Goal: Information Seeking & Learning: Find specific fact

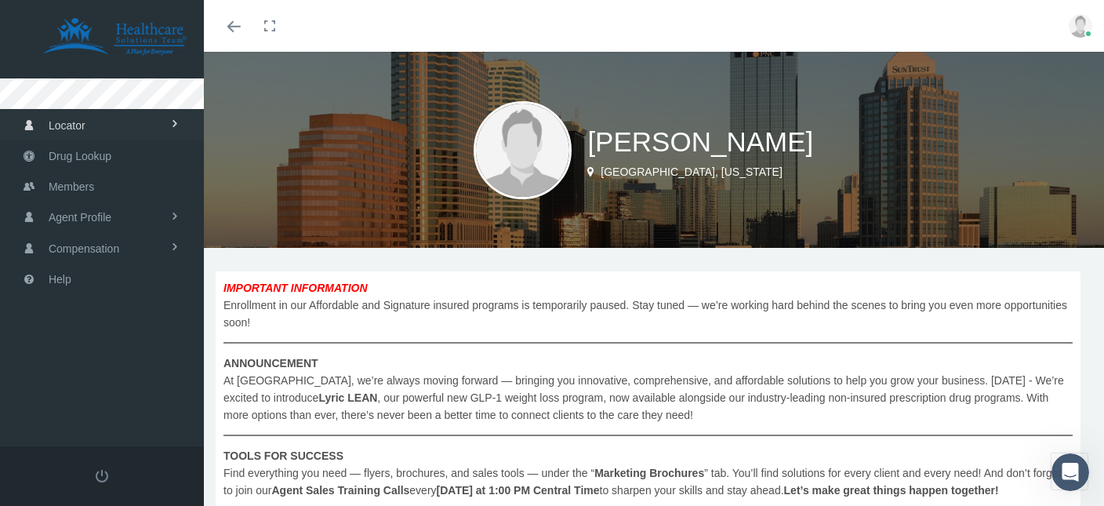
click at [96, 132] on link "Locator" at bounding box center [102, 124] width 204 height 31
click at [84, 158] on span "Pharmacy" at bounding box center [69, 158] width 49 height 27
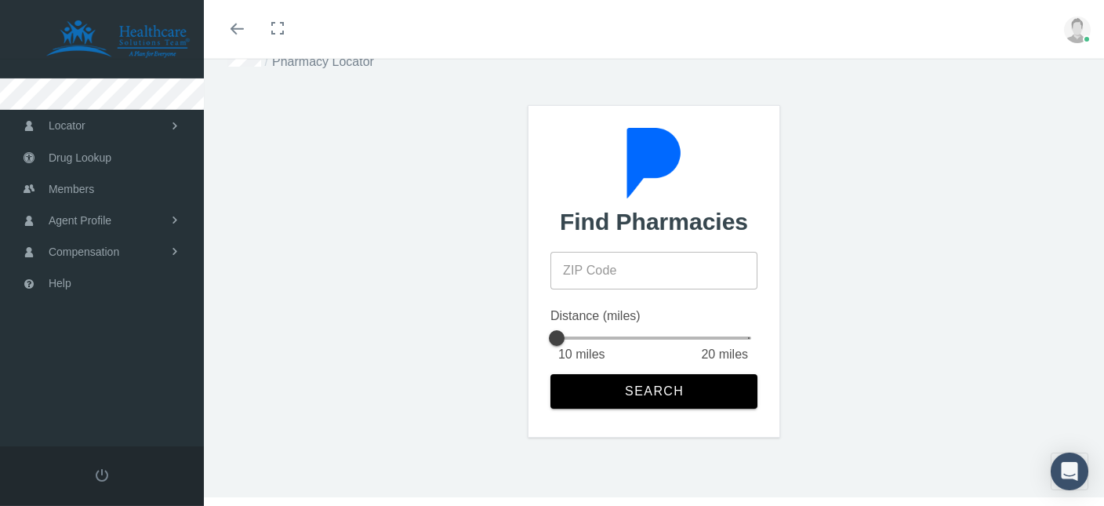
scroll to position [56, 0]
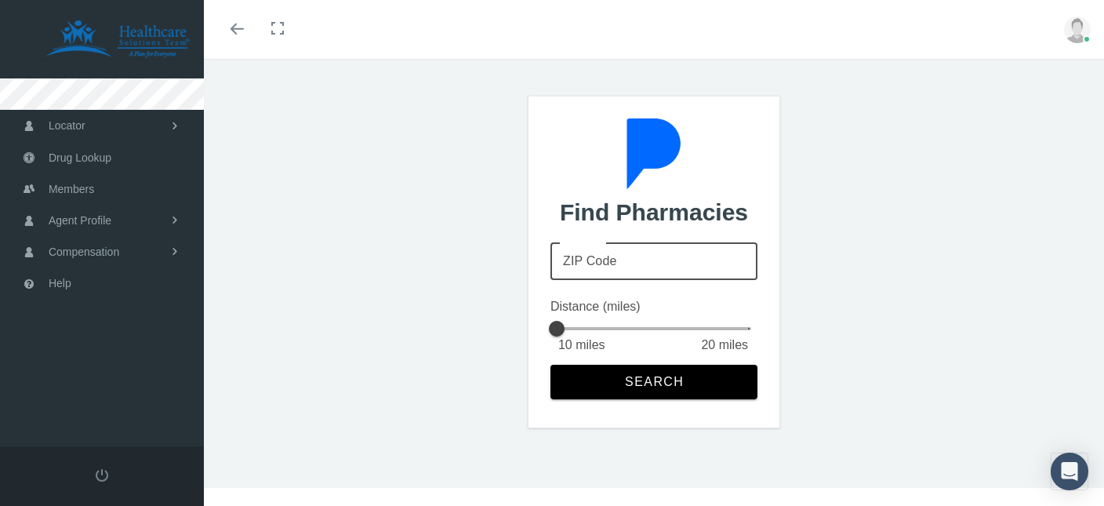
click at [665, 256] on input "ZIP Code" at bounding box center [654, 261] width 207 height 38
type input "33578"
click at [564, 332] on div at bounding box center [556, 328] width 31 height 31
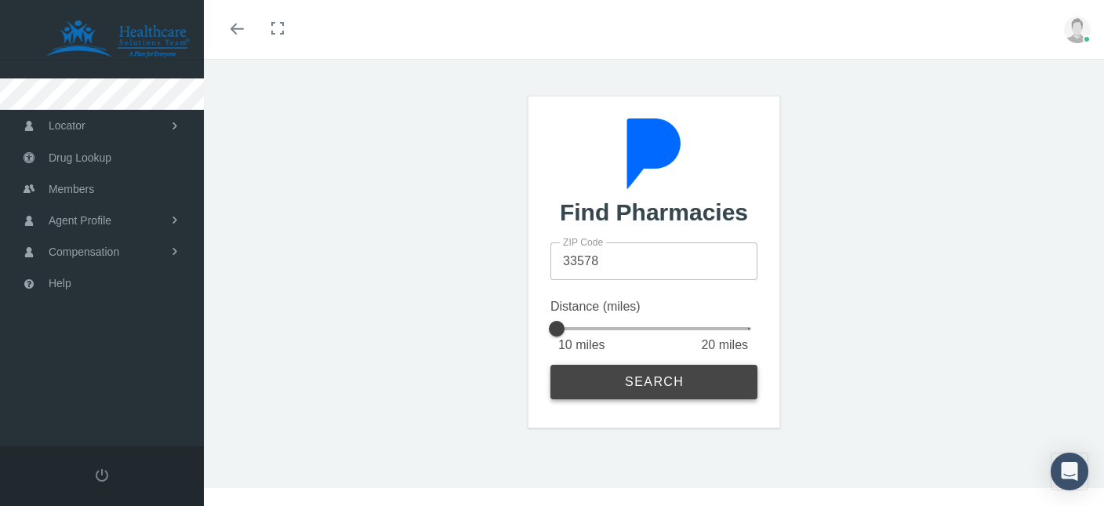
click at [681, 382] on span "Search" at bounding box center [654, 382] width 60 height 14
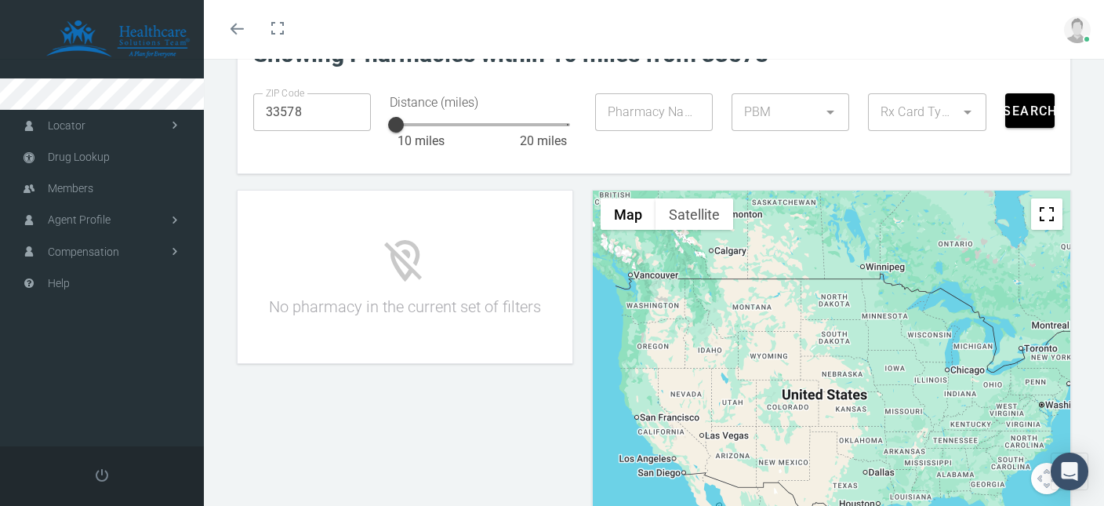
scroll to position [0, 0]
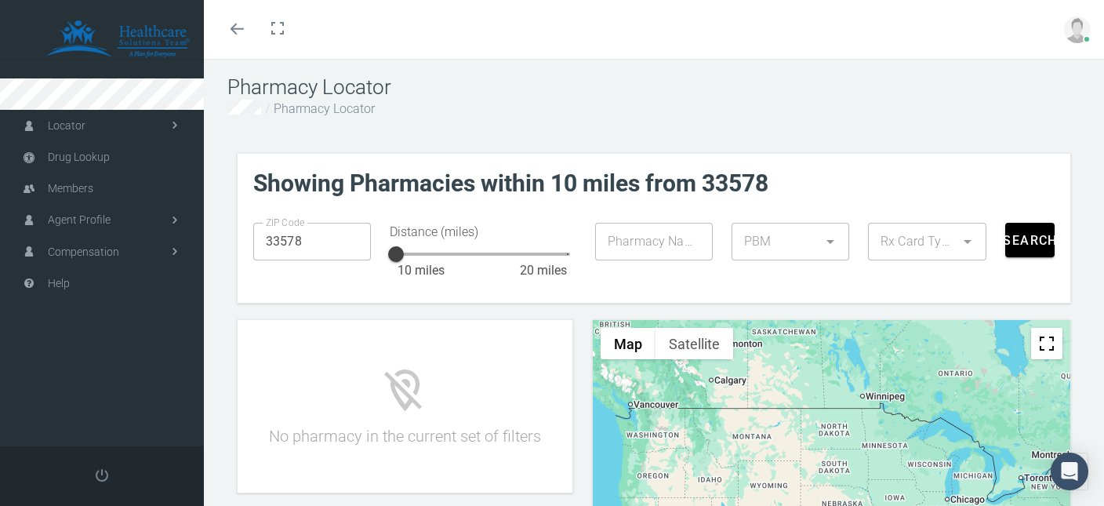
click at [954, 241] on div at bounding box center [911, 242] width 86 height 38
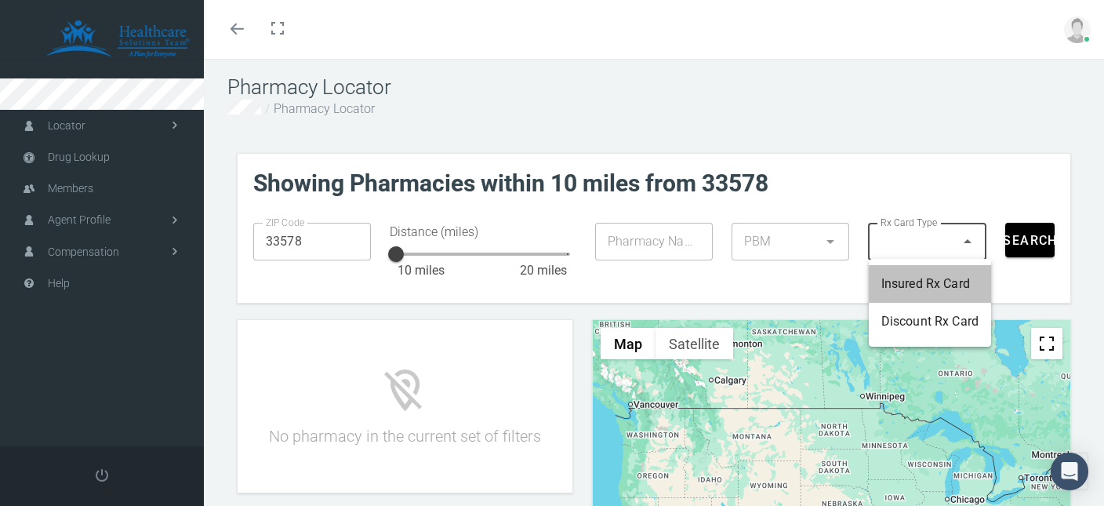
click at [909, 285] on div "Insured Rx Card" at bounding box center [929, 283] width 97 height 19
type input "1"
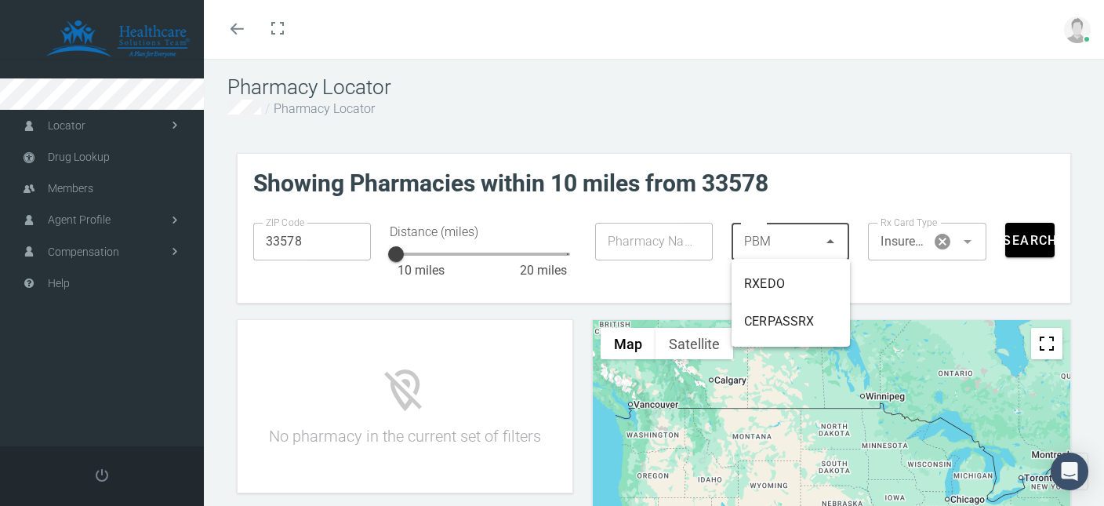
click at [801, 236] on div at bounding box center [775, 242] width 86 height 38
click at [777, 282] on div "RXEDO" at bounding box center [790, 283] width 93 height 19
type input "49"
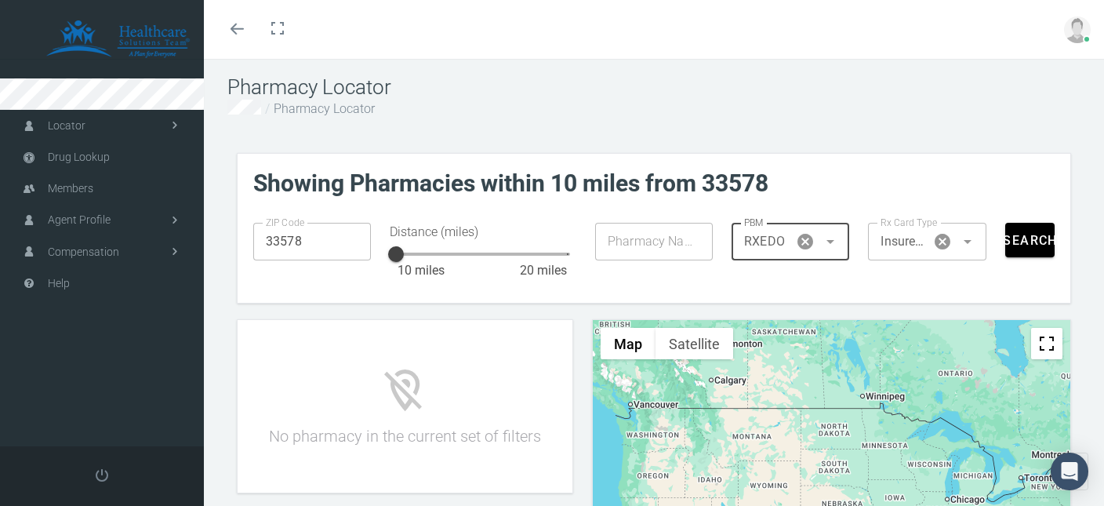
click at [677, 245] on input "Pharmacy Name" at bounding box center [649, 242] width 108 height 38
click at [721, 278] on div "Pharmacy Name Pharmacy Name" at bounding box center [654, 254] width 136 height 83
click at [1032, 242] on span "Search" at bounding box center [1030, 240] width 56 height 15
drag, startPoint x: 625, startPoint y: 243, endPoint x: 645, endPoint y: 243, distance: 20.4
click at [625, 243] on input "Pharmacy Name" at bounding box center [649, 242] width 108 height 38
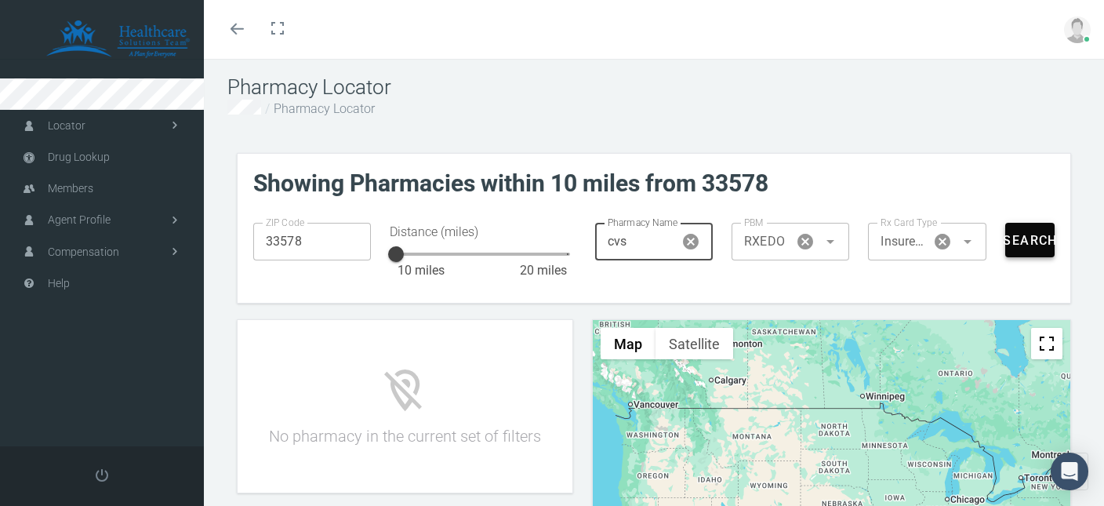
type input "cvs"
click at [1030, 234] on span "Search" at bounding box center [1030, 240] width 56 height 15
drag, startPoint x: 395, startPoint y: 253, endPoint x: 478, endPoint y: 256, distance: 82.4
click at [478, 256] on div at bounding box center [482, 253] width 31 height 31
click at [1027, 240] on span "Search" at bounding box center [1030, 240] width 56 height 15
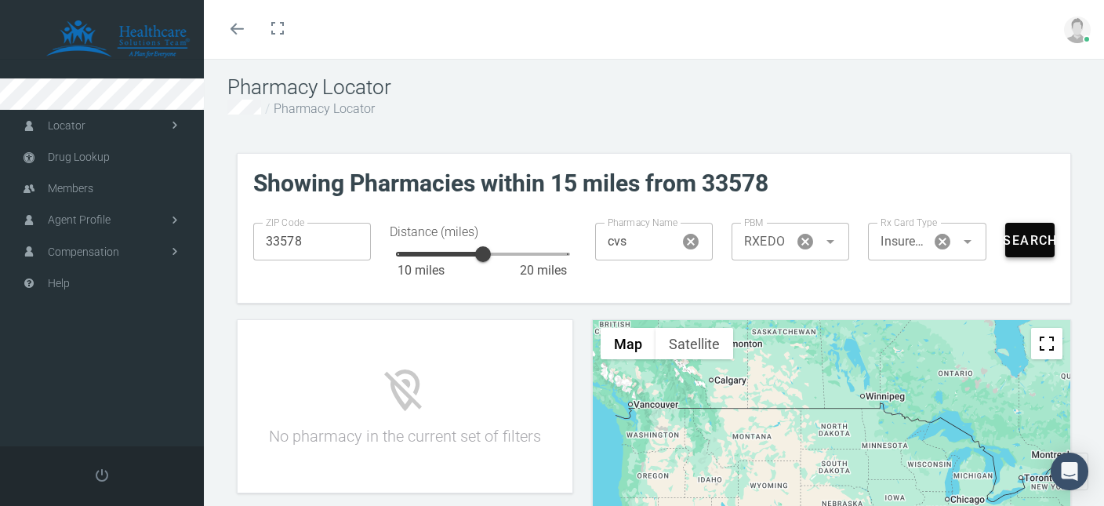
click at [1027, 240] on span "Search" at bounding box center [1030, 240] width 56 height 15
click at [812, 238] on icon "Clear PBM" at bounding box center [805, 241] width 19 height 19
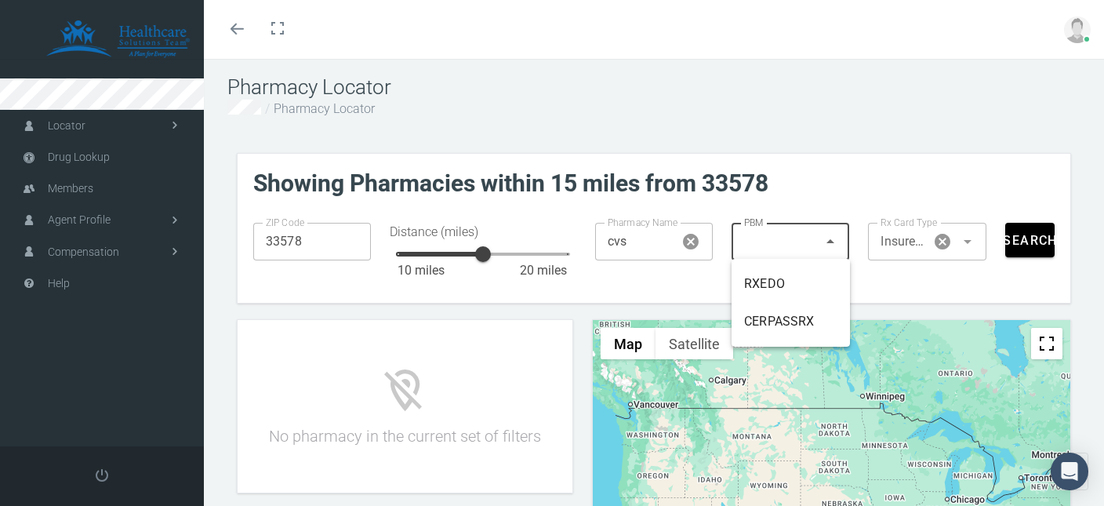
click at [827, 241] on icon at bounding box center [830, 241] width 19 height 19
click at [784, 328] on div "CERPASSRX" at bounding box center [790, 321] width 93 height 19
type input "6308"
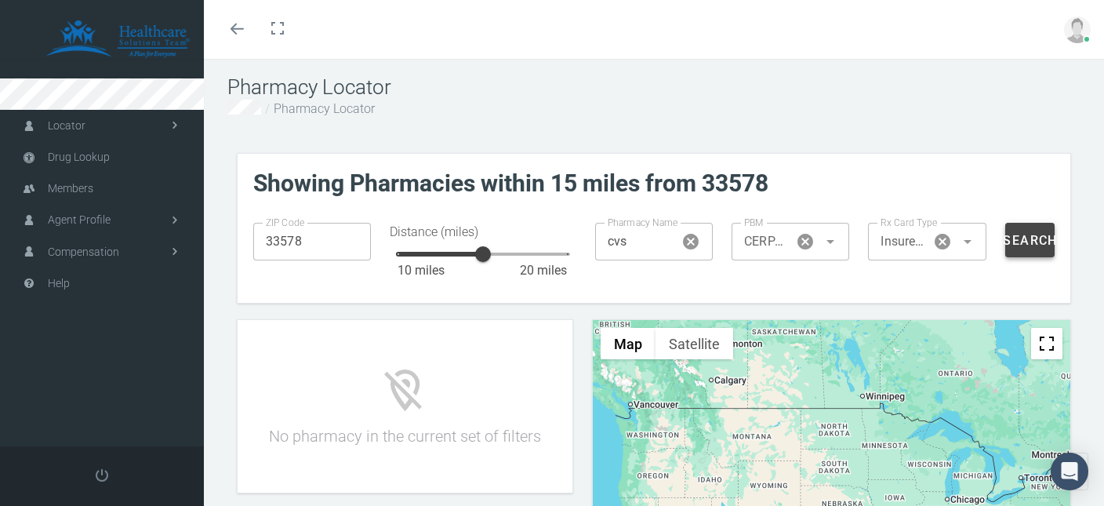
click at [1019, 245] on span "Search" at bounding box center [1030, 240] width 56 height 15
click at [1023, 244] on span "Search" at bounding box center [1030, 240] width 56 height 15
drag, startPoint x: 488, startPoint y: 248, endPoint x: 622, endPoint y: 265, distance: 135.2
click at [622, 265] on div "ZIP Code 33578 ZIP Code Distance (miles) 20 10 miles 20 miles 20 Pharmacy Name …" at bounding box center [654, 254] width 820 height 83
click at [1028, 235] on span "Search" at bounding box center [1030, 240] width 56 height 15
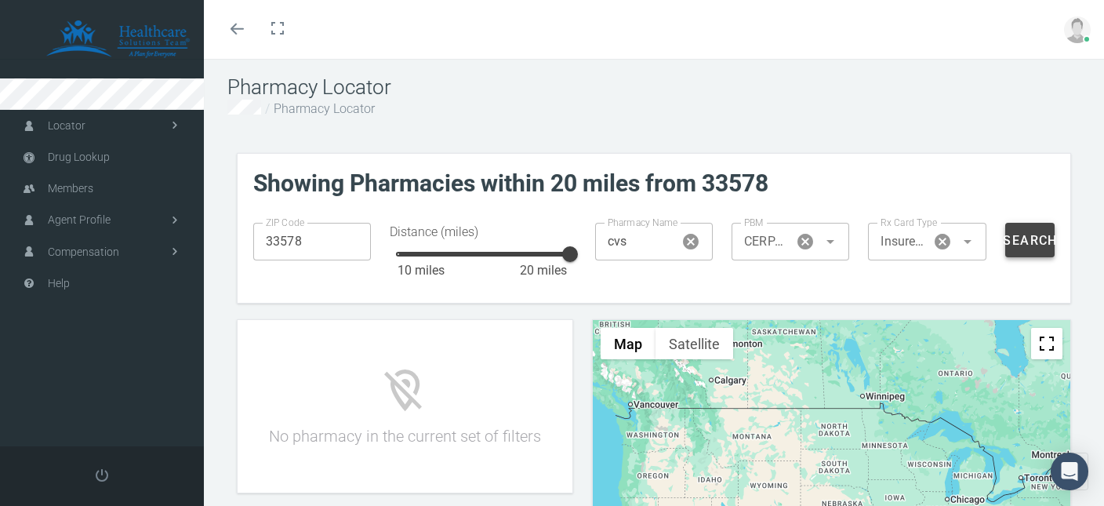
click at [1028, 242] on span "Search" at bounding box center [1030, 240] width 56 height 15
click at [891, 243] on span "Insured Rx Card" at bounding box center [903, 241] width 44 height 19
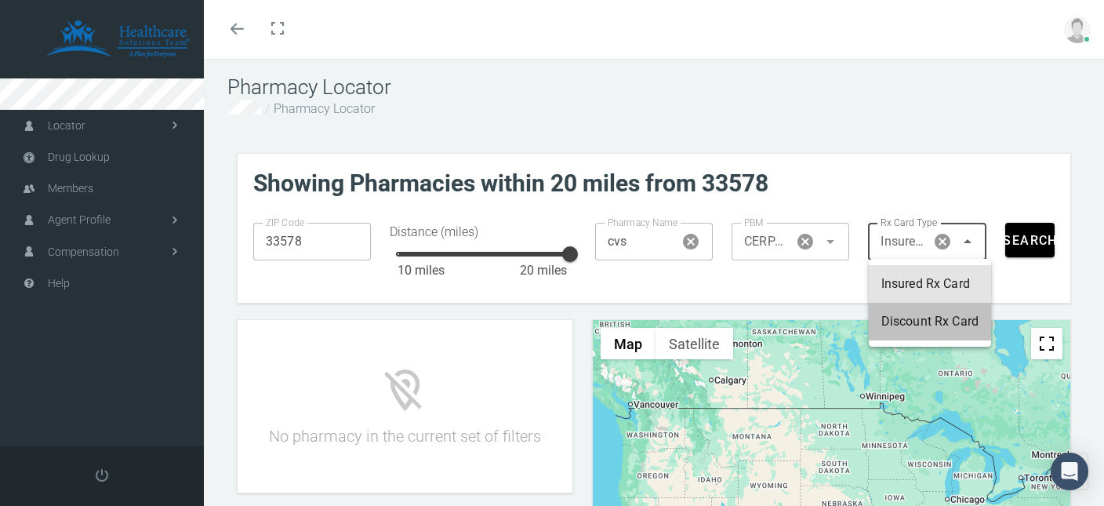
click at [910, 327] on div "Discount Rx Card" at bounding box center [929, 321] width 97 height 19
type input "2"
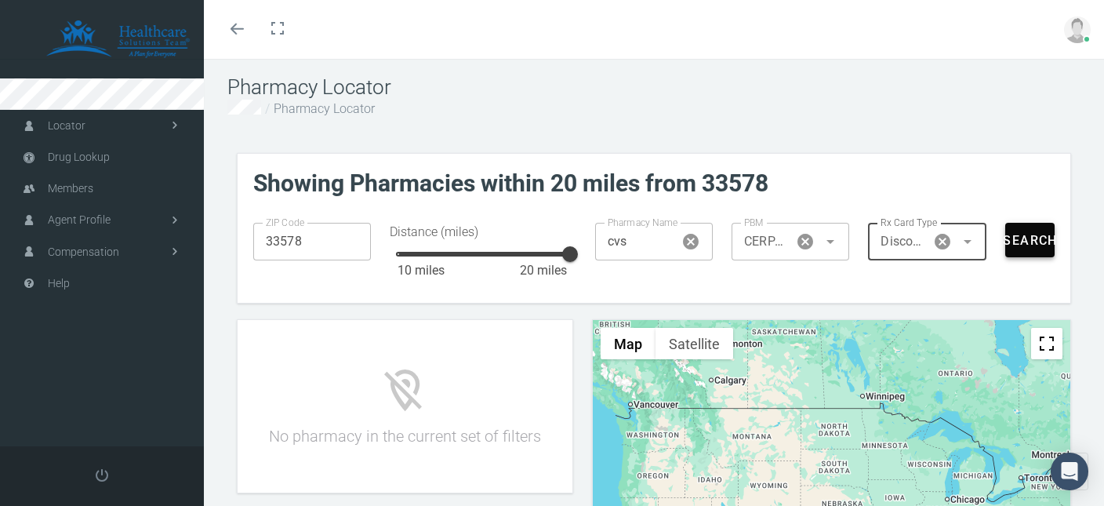
click at [1030, 245] on span "Search" at bounding box center [1030, 240] width 56 height 15
click at [576, 250] on div at bounding box center [569, 253] width 31 height 31
click at [298, 239] on input "33578" at bounding box center [312, 242] width 118 height 38
drag, startPoint x: 317, startPoint y: 238, endPoint x: 192, endPoint y: 242, distance: 124.8
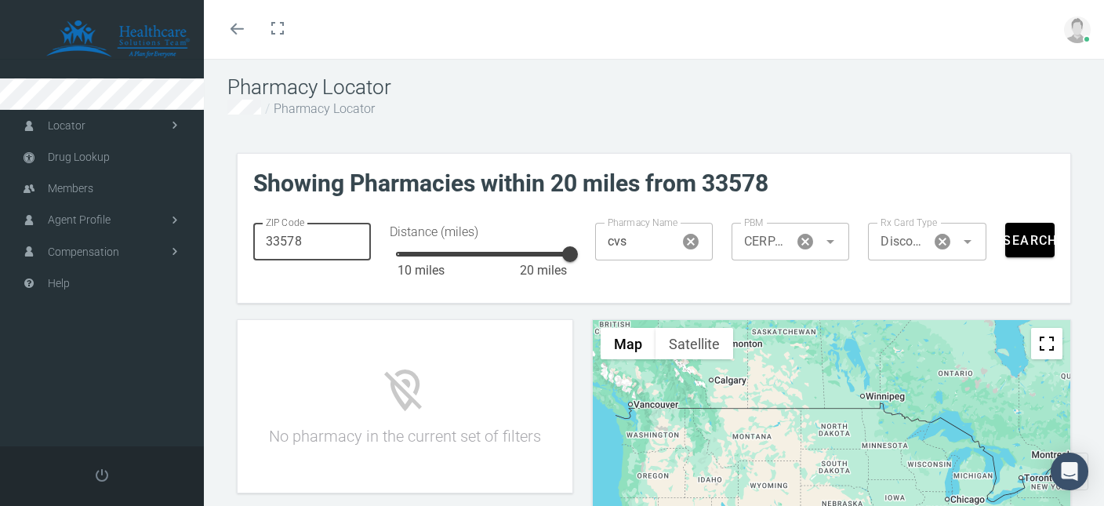
click at [253, 242] on input "33578" at bounding box center [312, 242] width 118 height 38
click at [104, 118] on link "Locator" at bounding box center [102, 125] width 204 height 31
click at [97, 219] on span "Drug Lookup" at bounding box center [79, 220] width 62 height 30
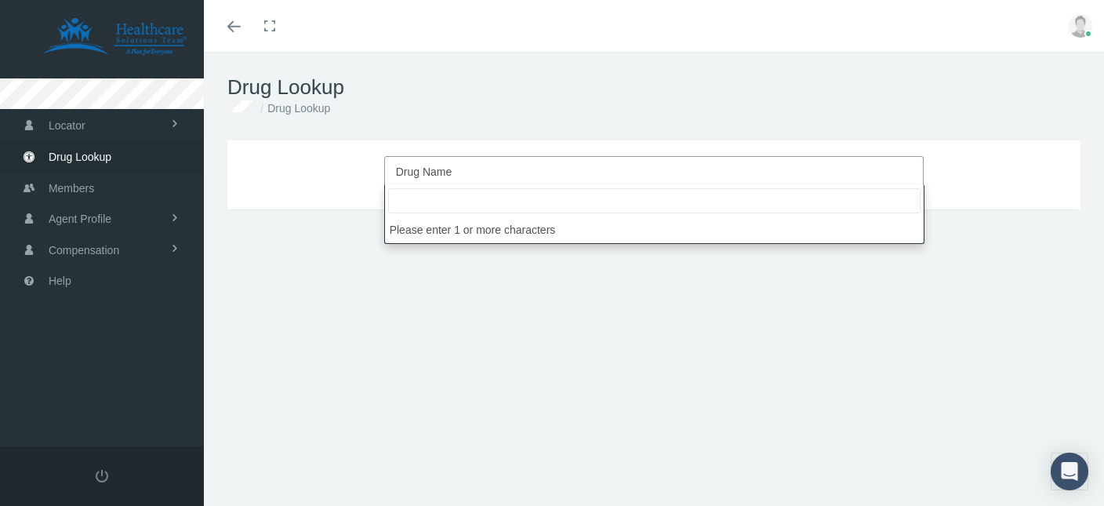
click at [554, 171] on span "Drug Name" at bounding box center [649, 172] width 507 height 20
click at [445, 202] on input "search" at bounding box center [654, 200] width 532 height 25
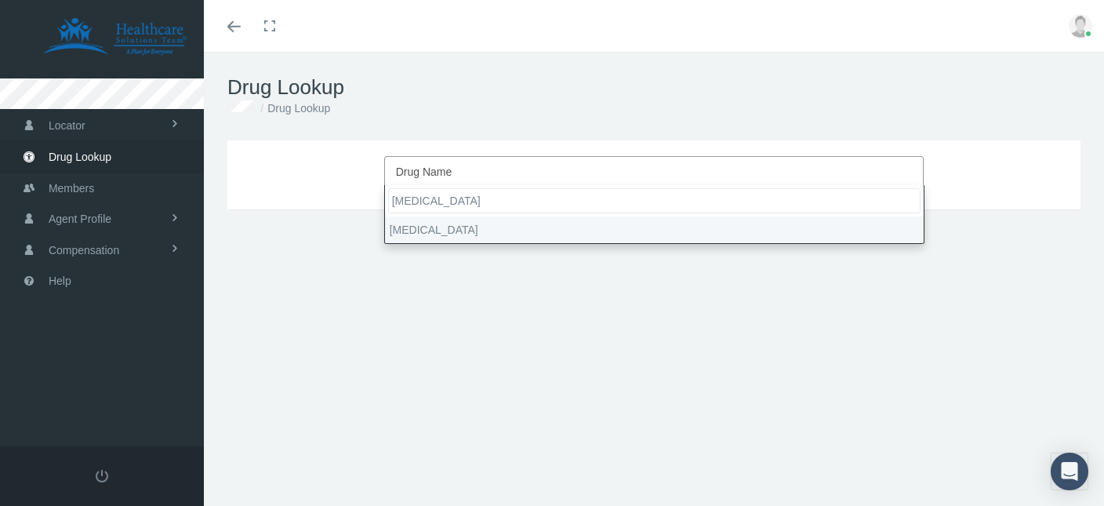
type input "vyvanse"
select select "Vyvanse"
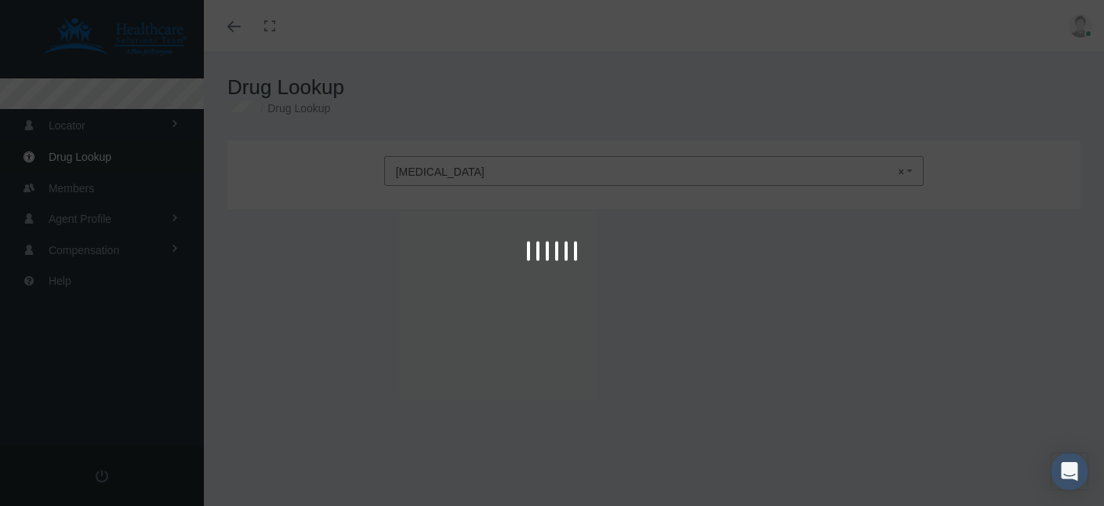
type input "30"
select select "Tablet Chewable"
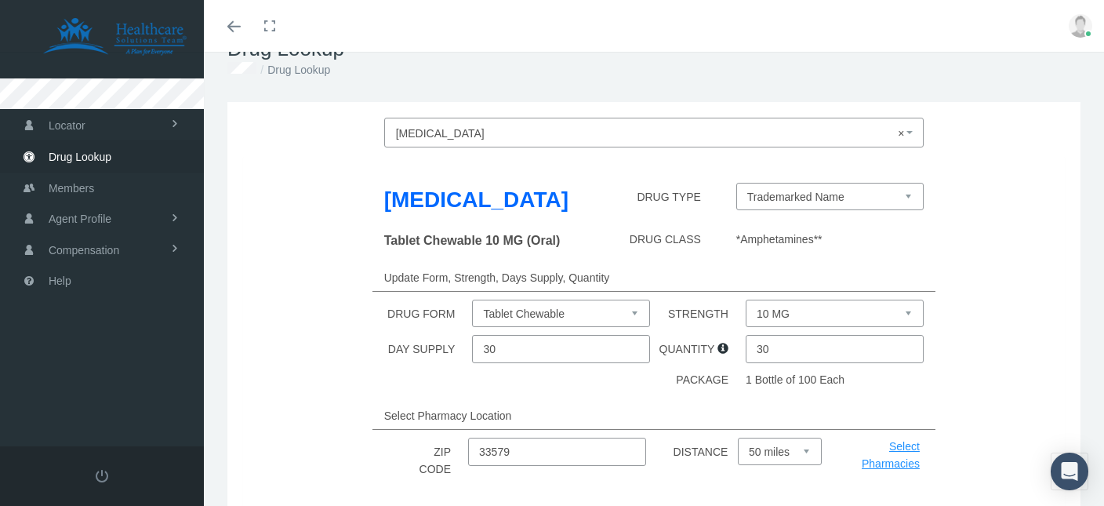
scroll to position [82, 0]
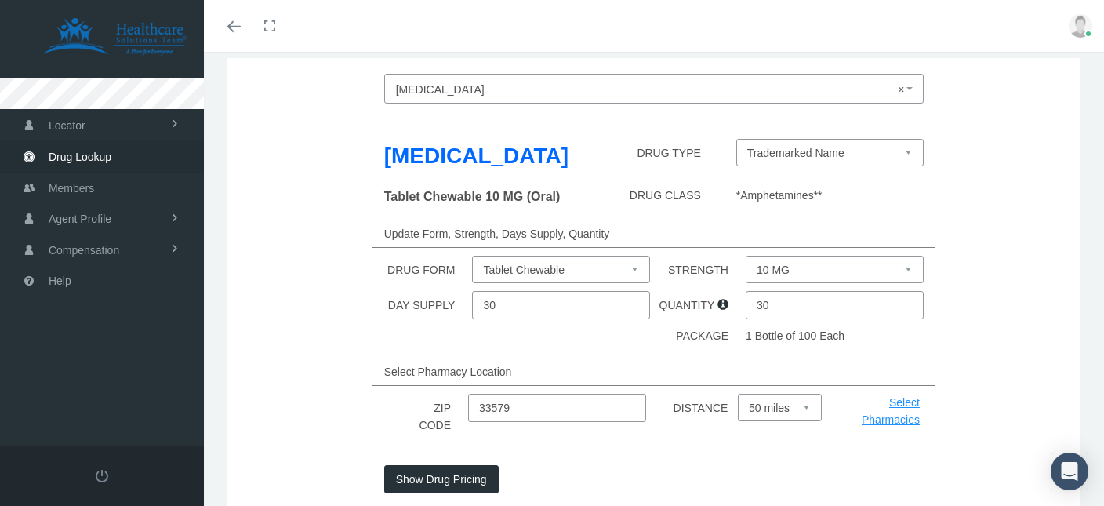
click at [746, 256] on select "10 MG 20 MG 30 MG 40 MG 50 MG 60 MG" at bounding box center [835, 269] width 178 height 27
select select "20 MG"
click option "20 MG" at bounding box center [0, 0] width 0 height 0
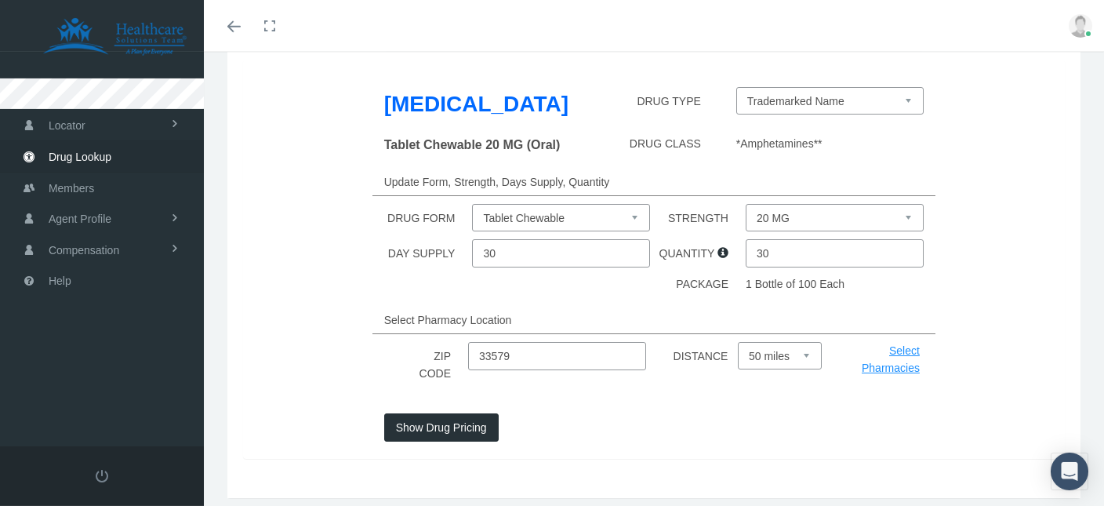
scroll to position [165, 0]
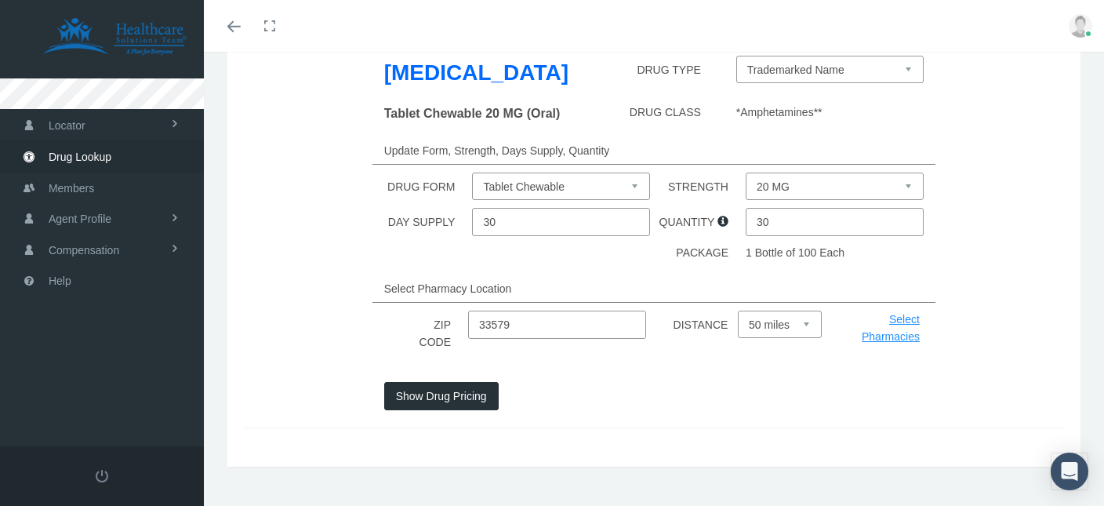
click at [535, 323] on input "33579" at bounding box center [557, 325] width 178 height 28
click at [439, 397] on button "Show Drug Pricing" at bounding box center [441, 396] width 114 height 28
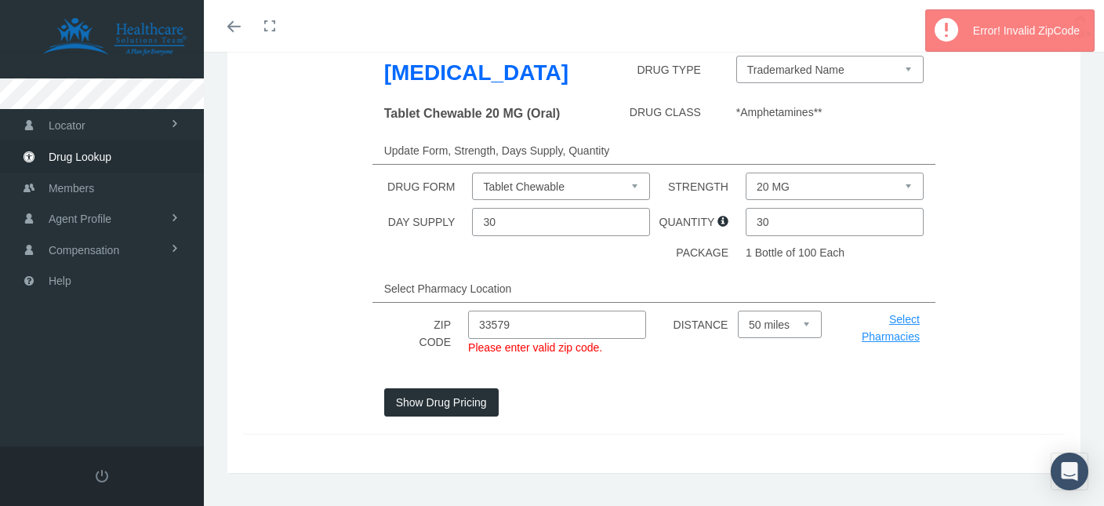
click at [536, 331] on input "33579" at bounding box center [557, 325] width 178 height 28
drag, startPoint x: 527, startPoint y: 323, endPoint x: 431, endPoint y: 333, distance: 97.0
click at [468, 333] on input "33579" at bounding box center [557, 325] width 178 height 28
type input "3"
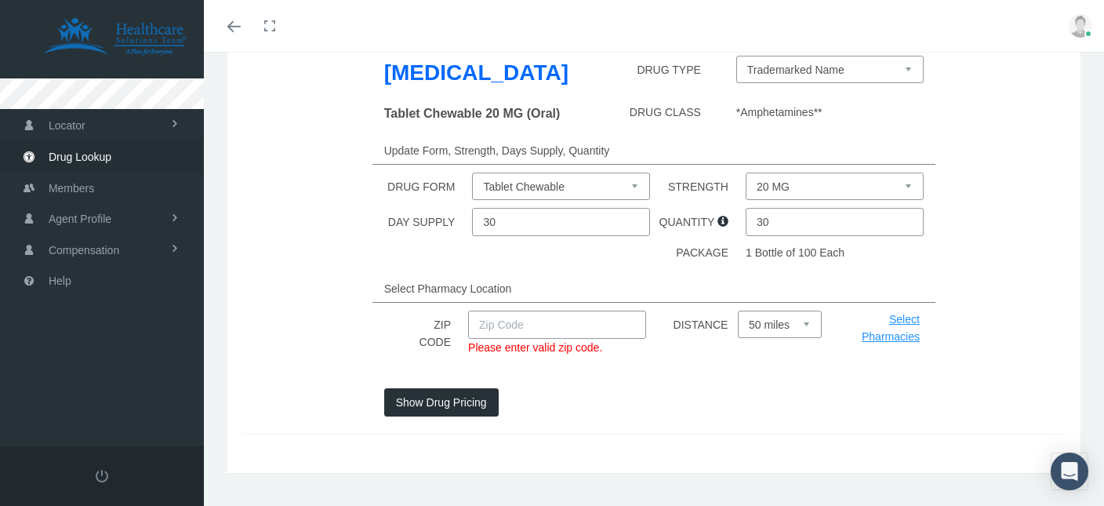
type input "3"
type input "4"
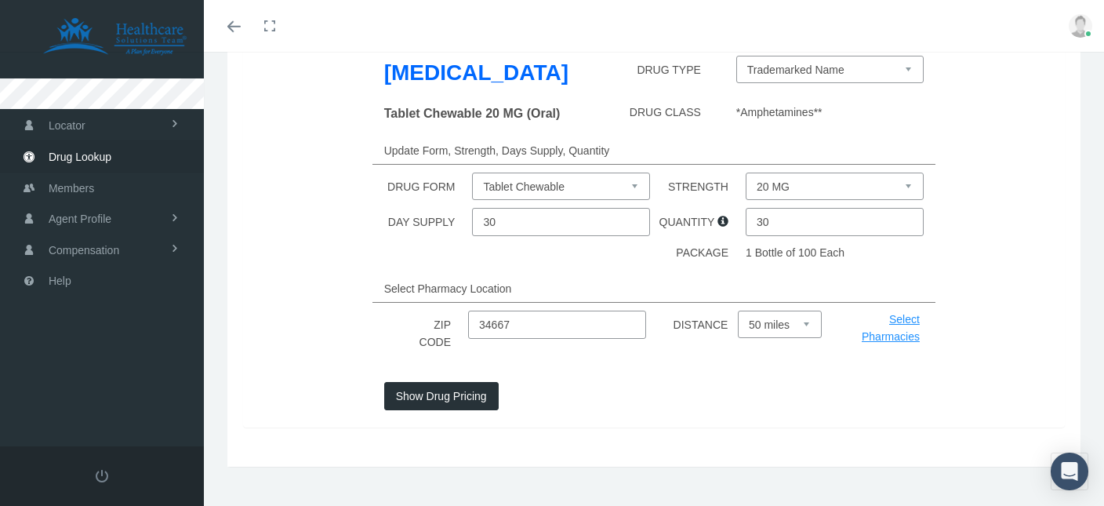
type input "34667"
click at [445, 394] on button "Show Drug Pricing" at bounding box center [441, 396] width 114 height 28
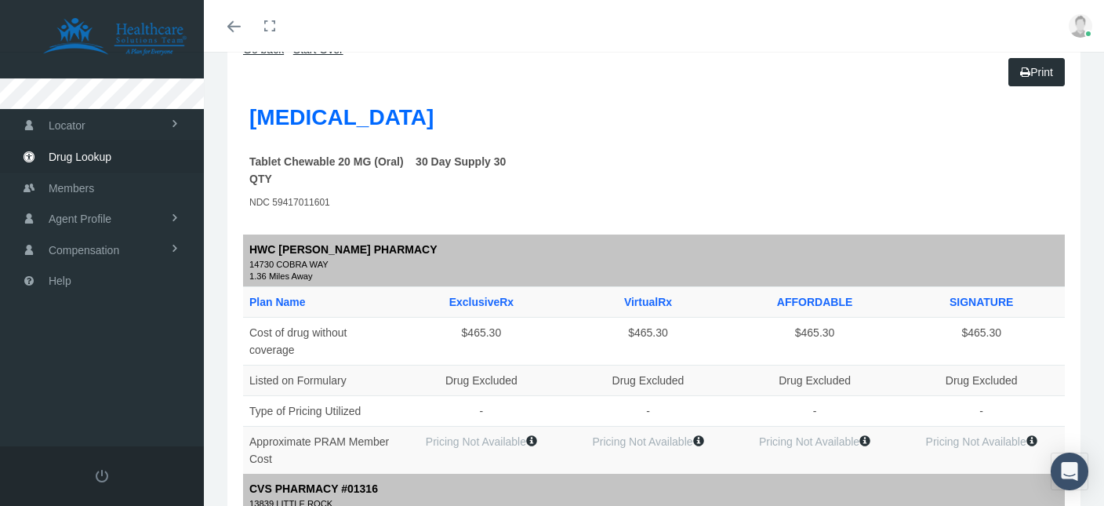
scroll to position [0, 0]
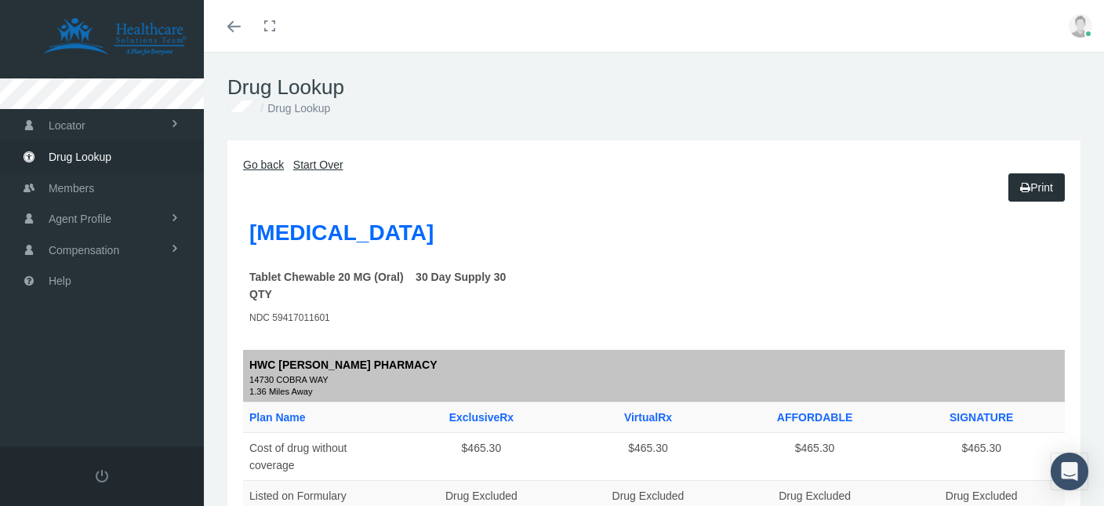
click at [336, 163] on link "Start Over" at bounding box center [318, 164] width 50 height 13
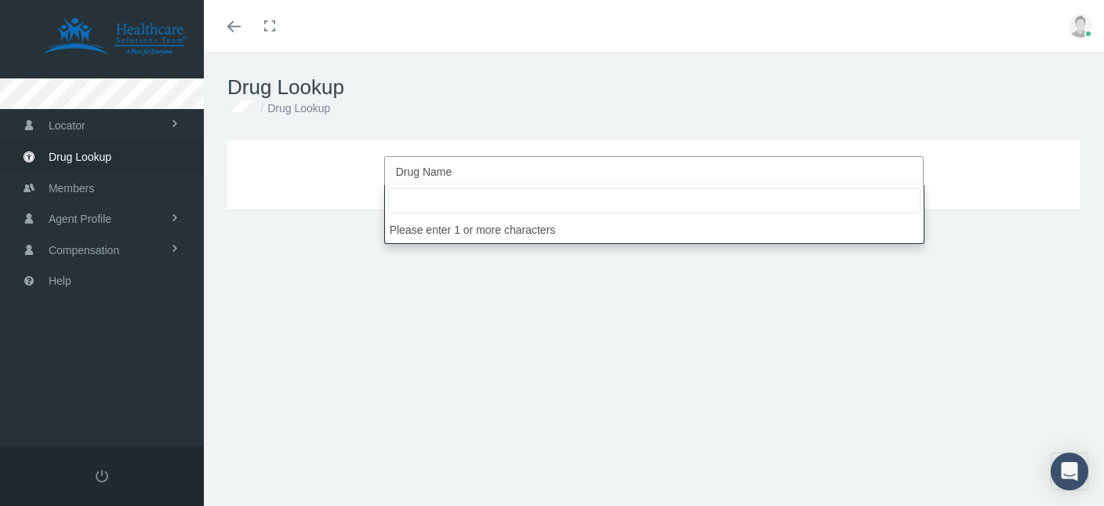
click at [456, 165] on span "Drug Name" at bounding box center [649, 172] width 507 height 20
click at [458, 206] on input "search" at bounding box center [654, 200] width 532 height 25
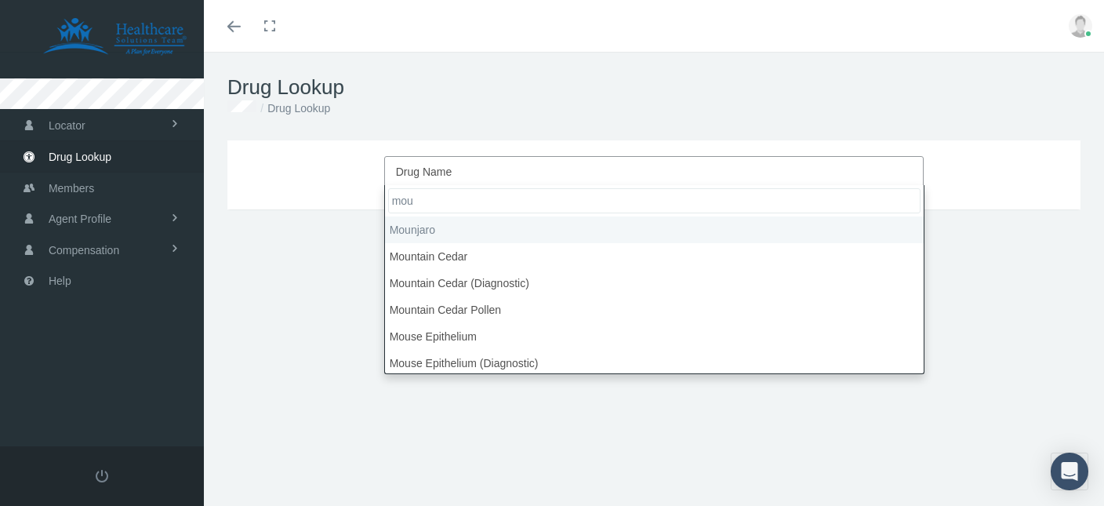
type input "mou"
select select "Mounjaro"
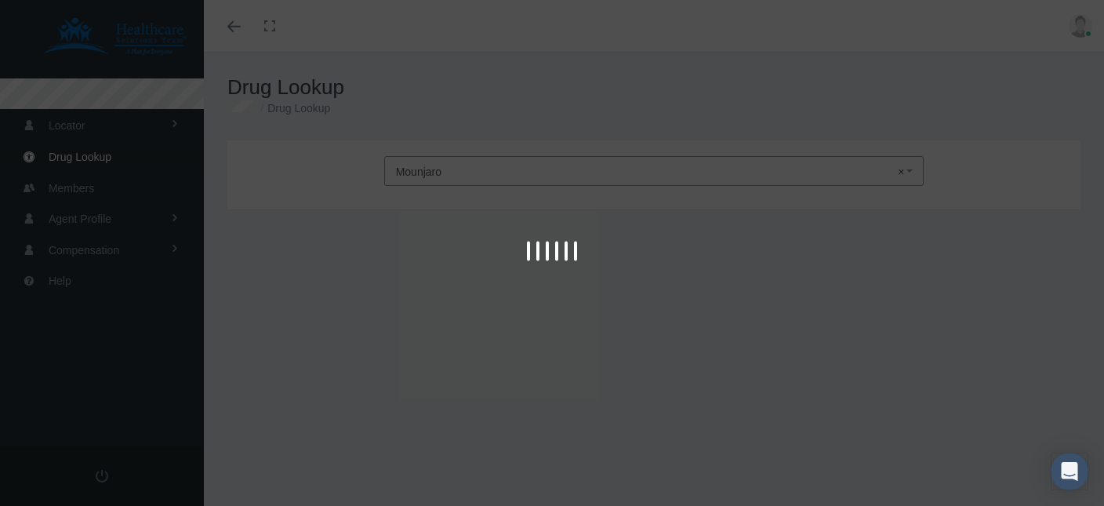
type input "30"
select select "Solution Auto-injector"
select select "10 MG/0.5ML"
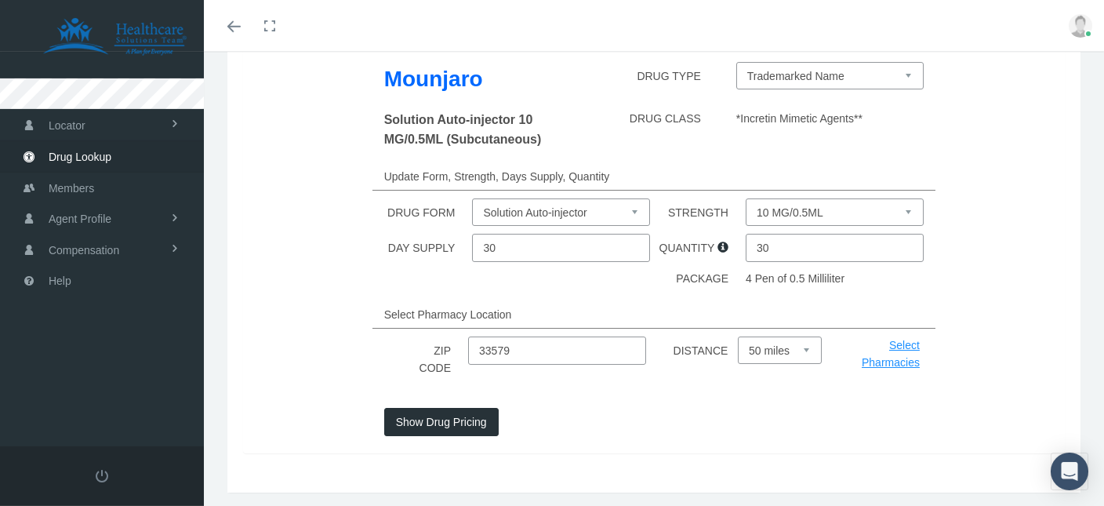
scroll to position [165, 0]
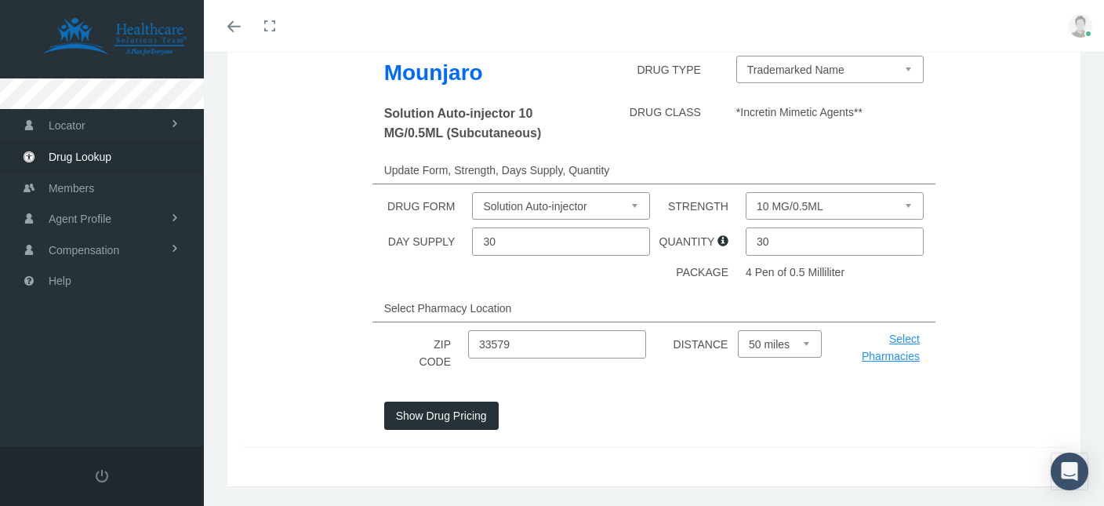
click at [500, 346] on input "33579" at bounding box center [557, 344] width 178 height 28
drag, startPoint x: 540, startPoint y: 345, endPoint x: 396, endPoint y: 357, distance: 144.8
click at [468, 357] on input "33579" at bounding box center [557, 344] width 178 height 28
type input "34667"
click at [464, 417] on button "Show Drug Pricing" at bounding box center [441, 416] width 114 height 28
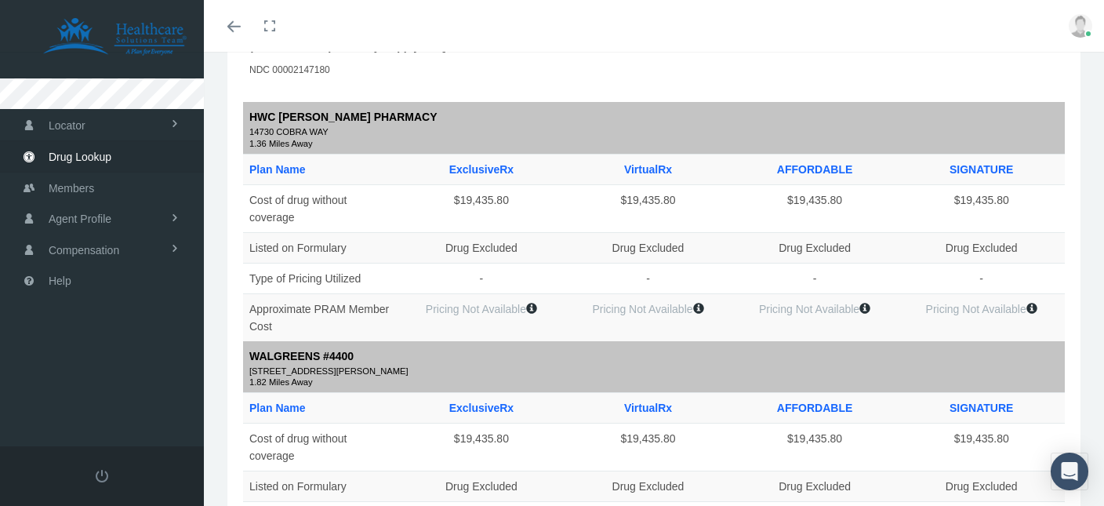
scroll to position [0, 0]
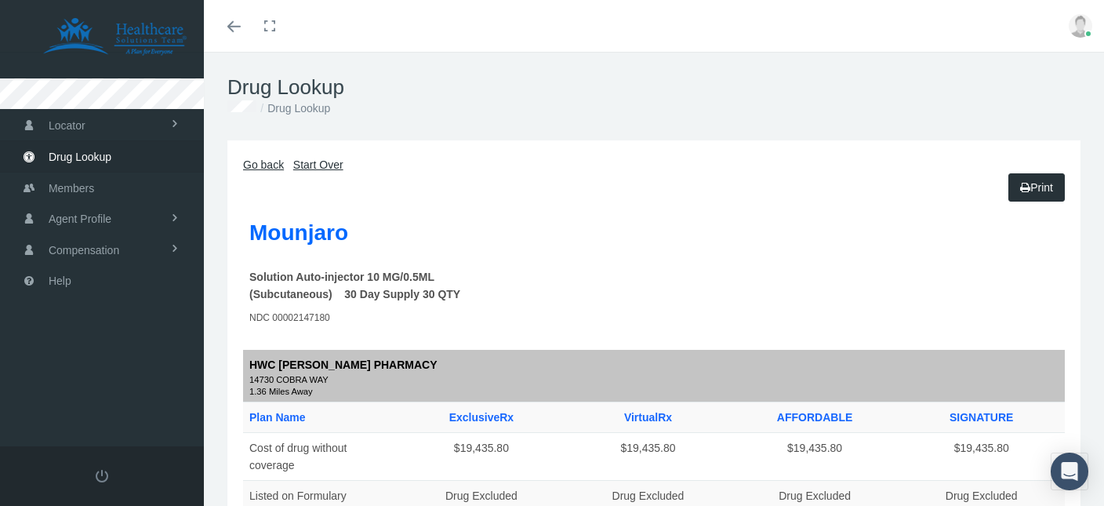
click at [308, 166] on link "Start Over" at bounding box center [318, 164] width 50 height 13
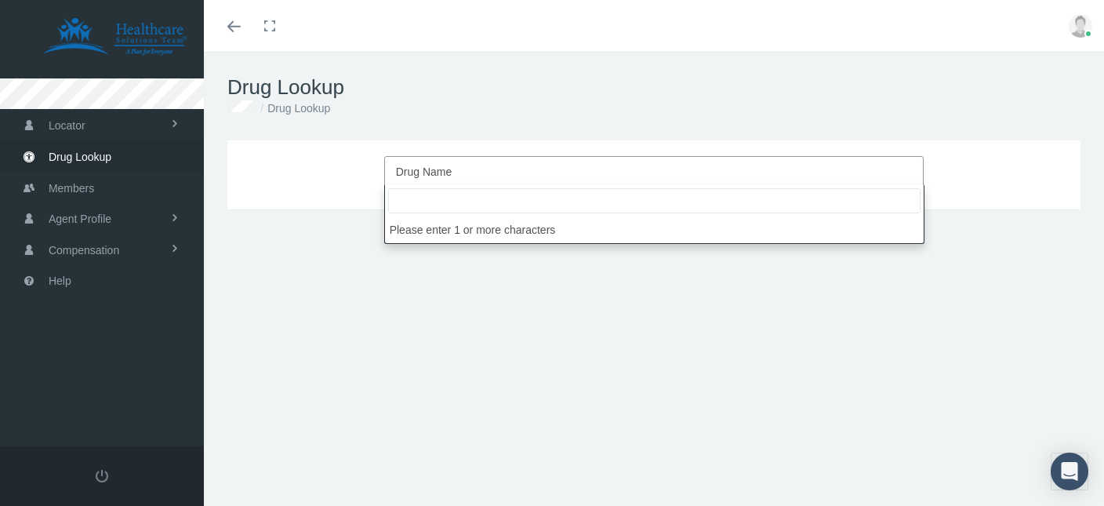
click at [481, 162] on span "Drug Name" at bounding box center [649, 172] width 507 height 20
click at [454, 201] on input "search" at bounding box center [654, 200] width 532 height 25
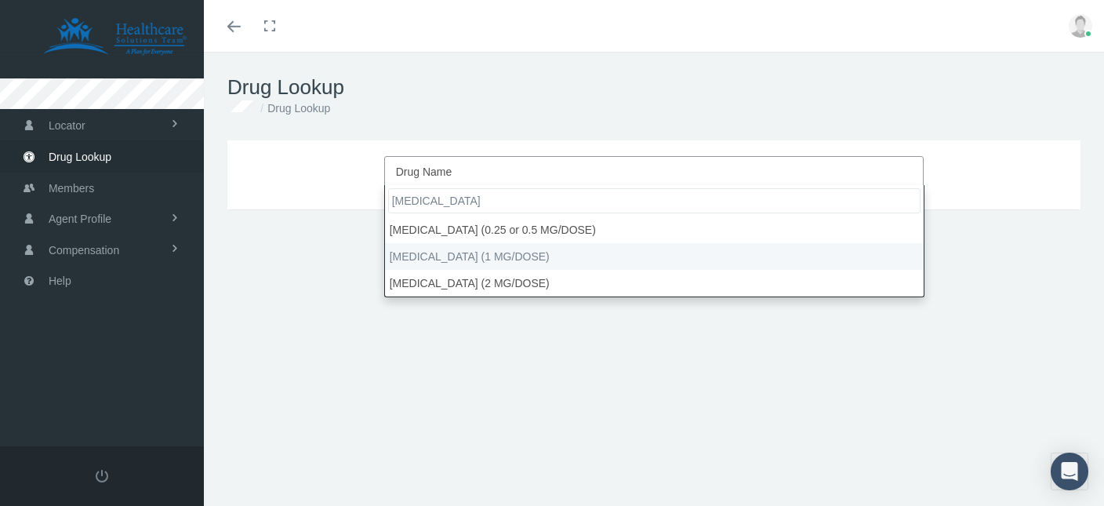
type input "[MEDICAL_DATA]"
select select "[MEDICAL_DATA] (1 MG/DOSE)"
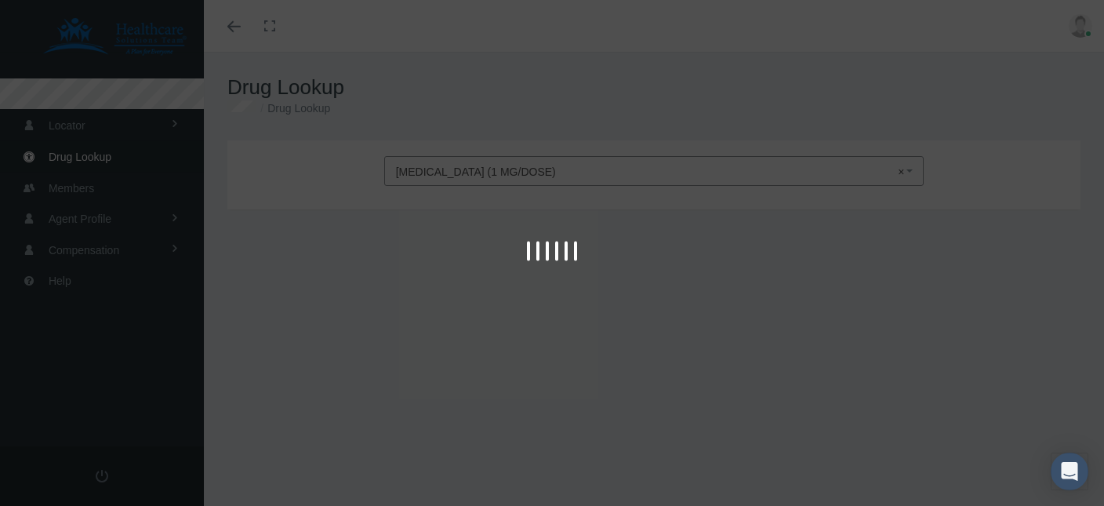
type input "30"
select select "Solution Pen-injector"
select select "4 MG/3ML"
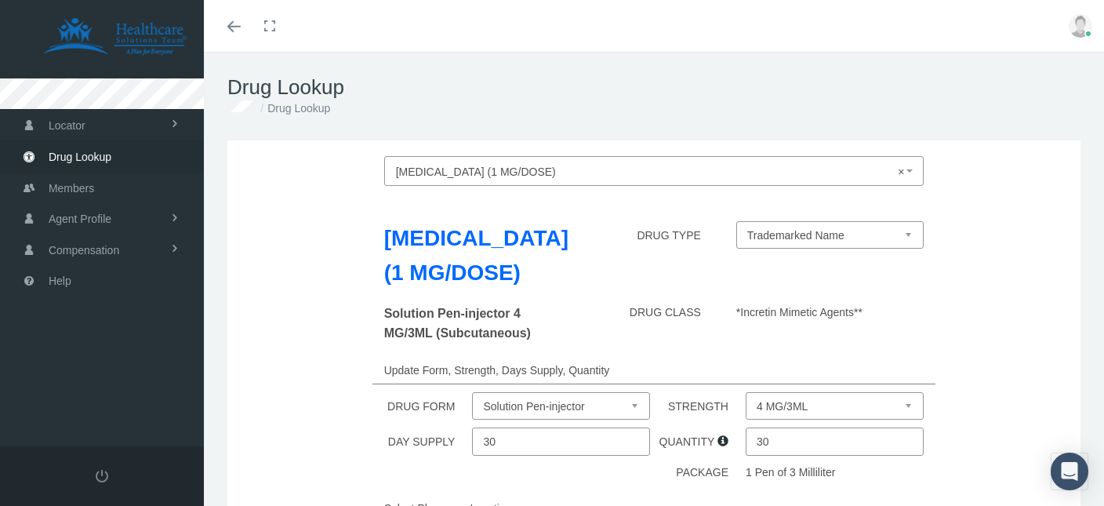
scroll to position [244, 0]
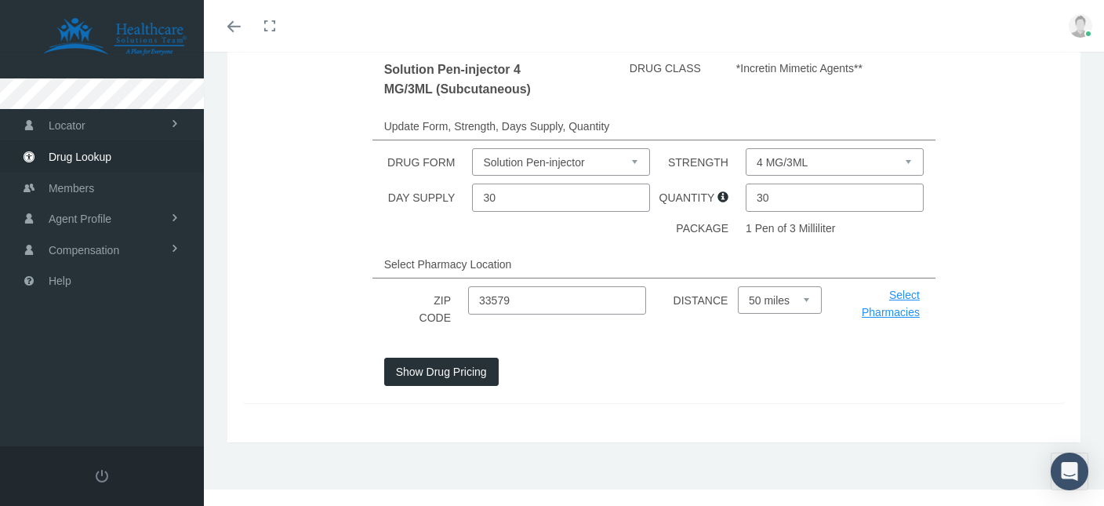
drag, startPoint x: 532, startPoint y: 310, endPoint x: 398, endPoint y: 305, distance: 133.4
click at [468, 305] on input "33579" at bounding box center [557, 300] width 178 height 28
type input "34667"
click at [449, 365] on button "Show Drug Pricing" at bounding box center [441, 372] width 114 height 28
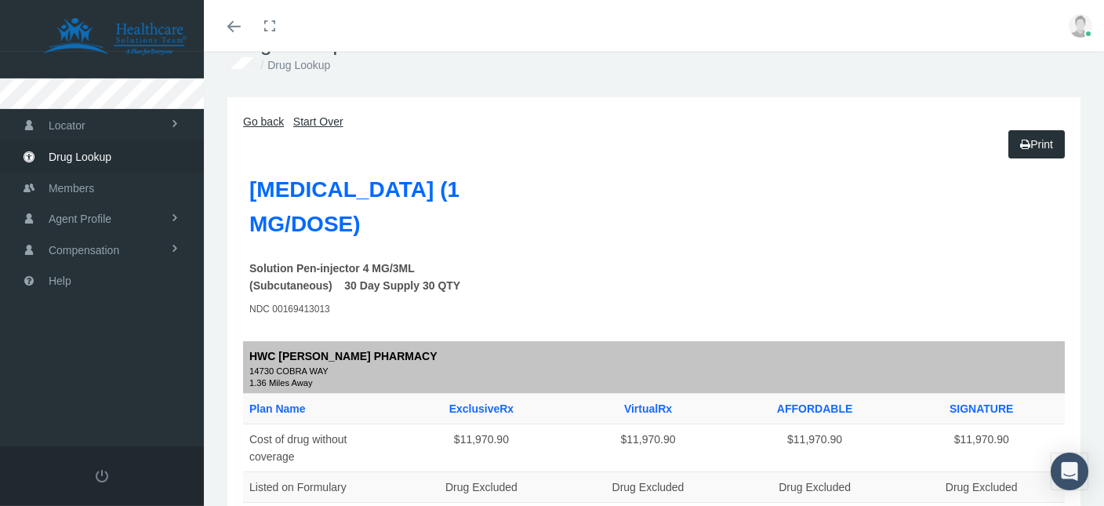
scroll to position [0, 0]
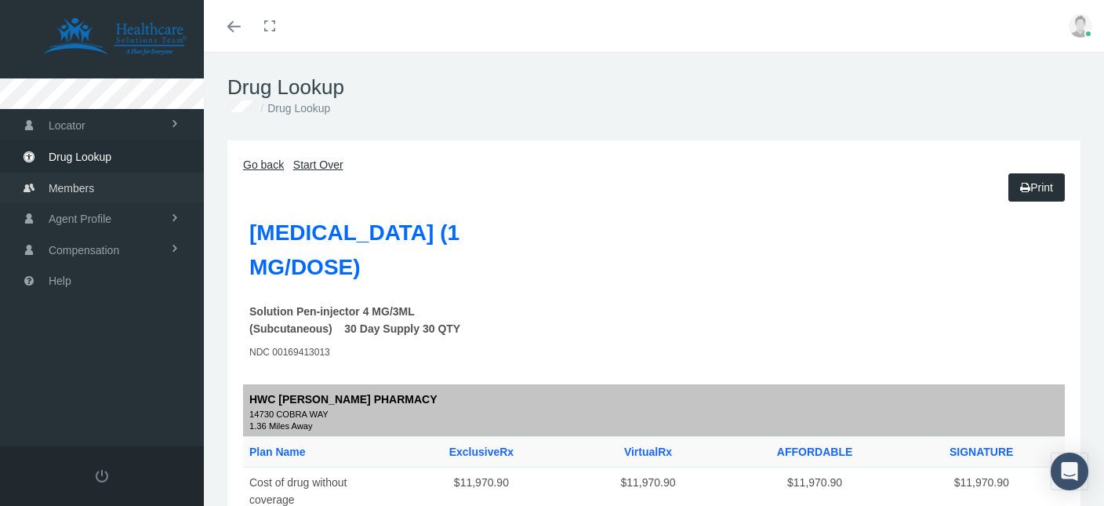
click at [78, 187] on span "Members" at bounding box center [71, 188] width 45 height 30
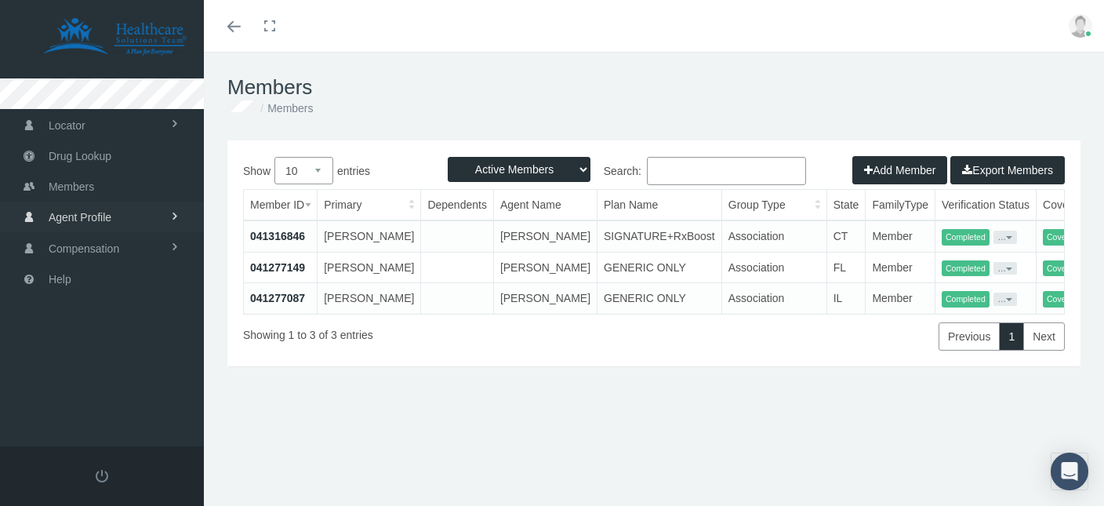
click at [94, 218] on span "Agent Profile" at bounding box center [80, 217] width 63 height 30
click at [121, 284] on link "Compensation" at bounding box center [102, 283] width 204 height 31
